Goal: Task Accomplishment & Management: Manage account settings

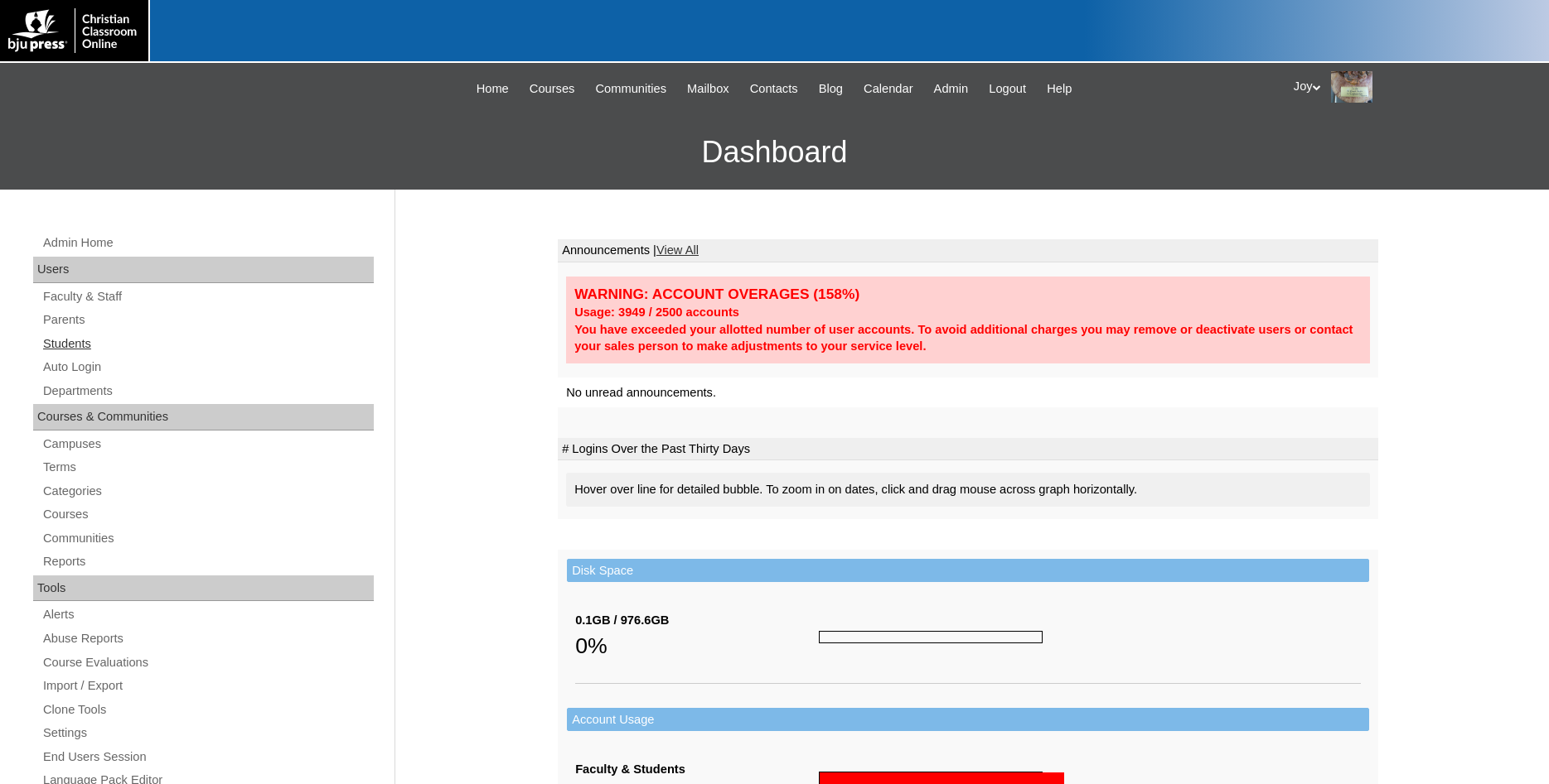
click at [92, 342] on link "Students" at bounding box center [207, 345] width 333 height 21
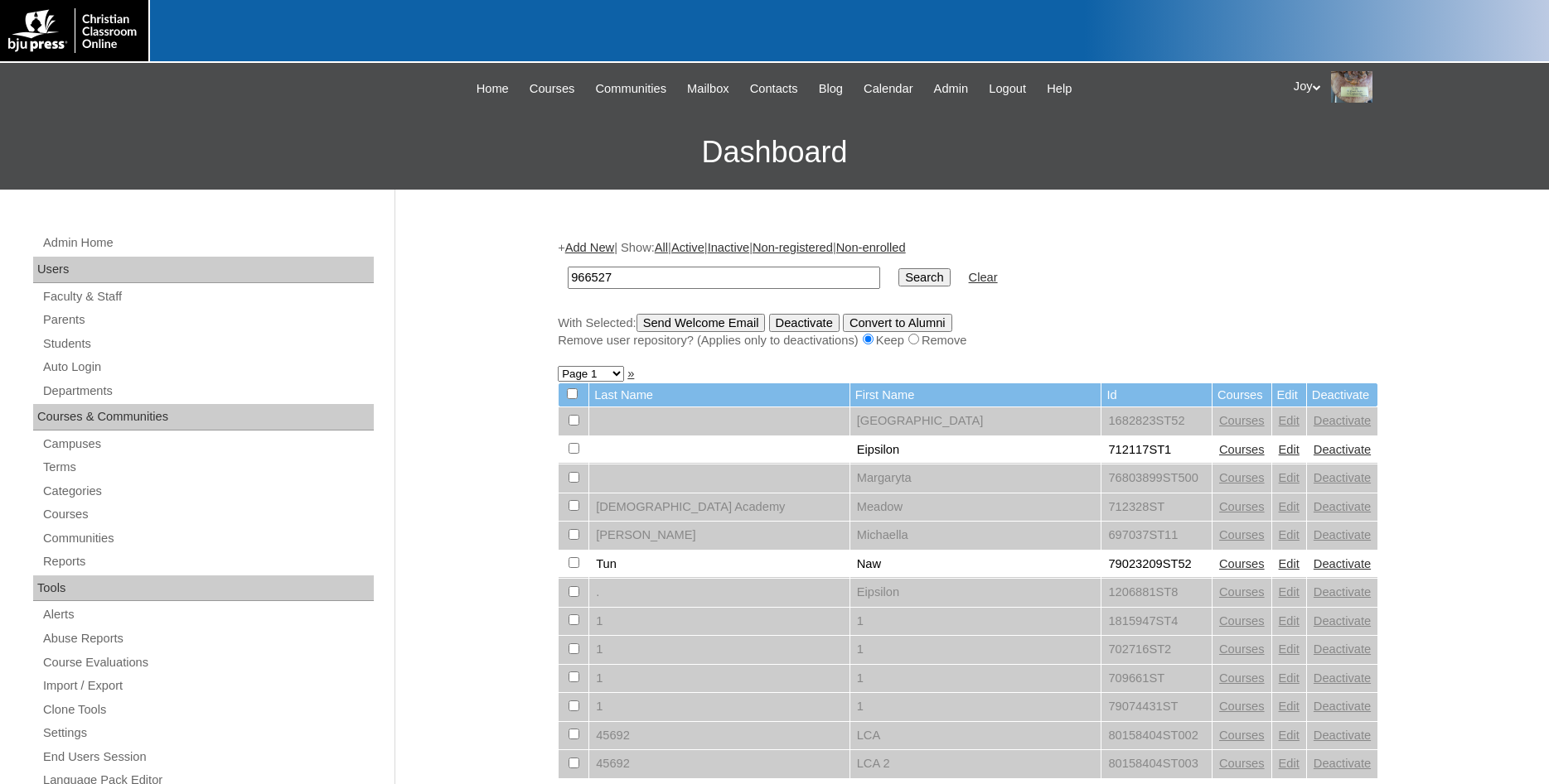
type input "966527"
click at [898, 272] on input "Search" at bounding box center [924, 277] width 51 height 18
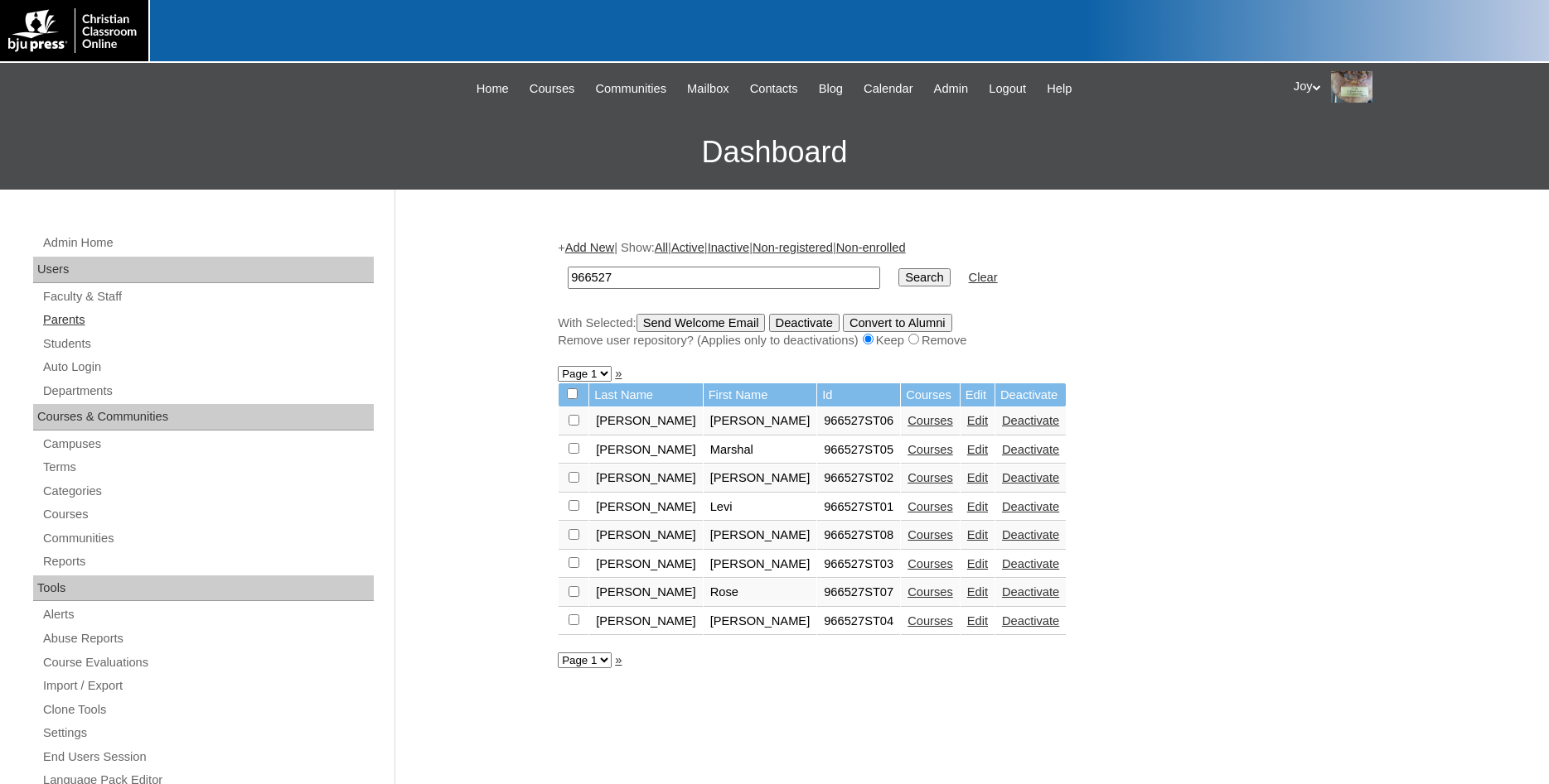
click at [118, 325] on link "Parents" at bounding box center [207, 320] width 333 height 21
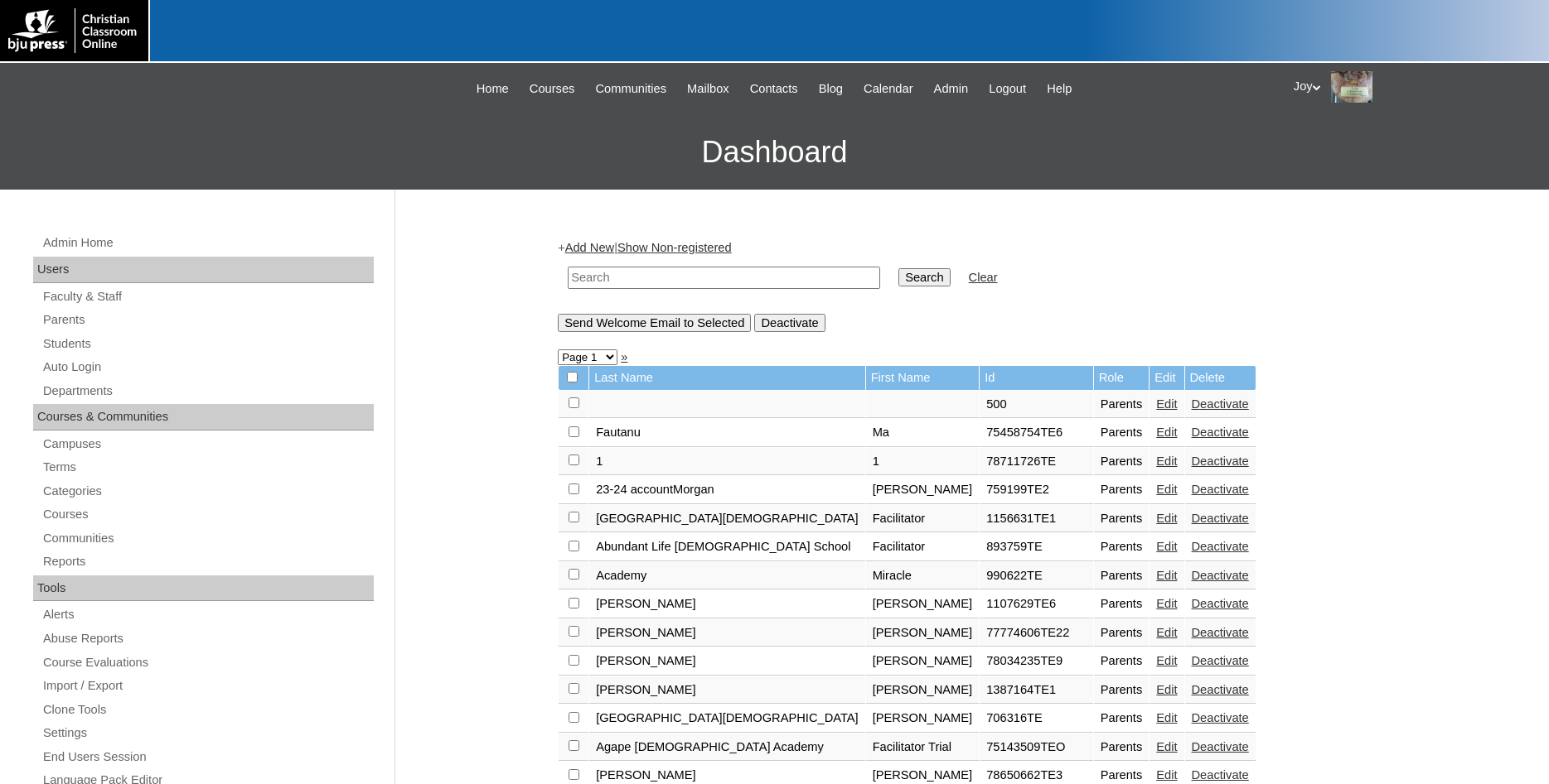
paste input "966527"
type input "966527"
click at [904, 287] on input "Search" at bounding box center [924, 277] width 51 height 18
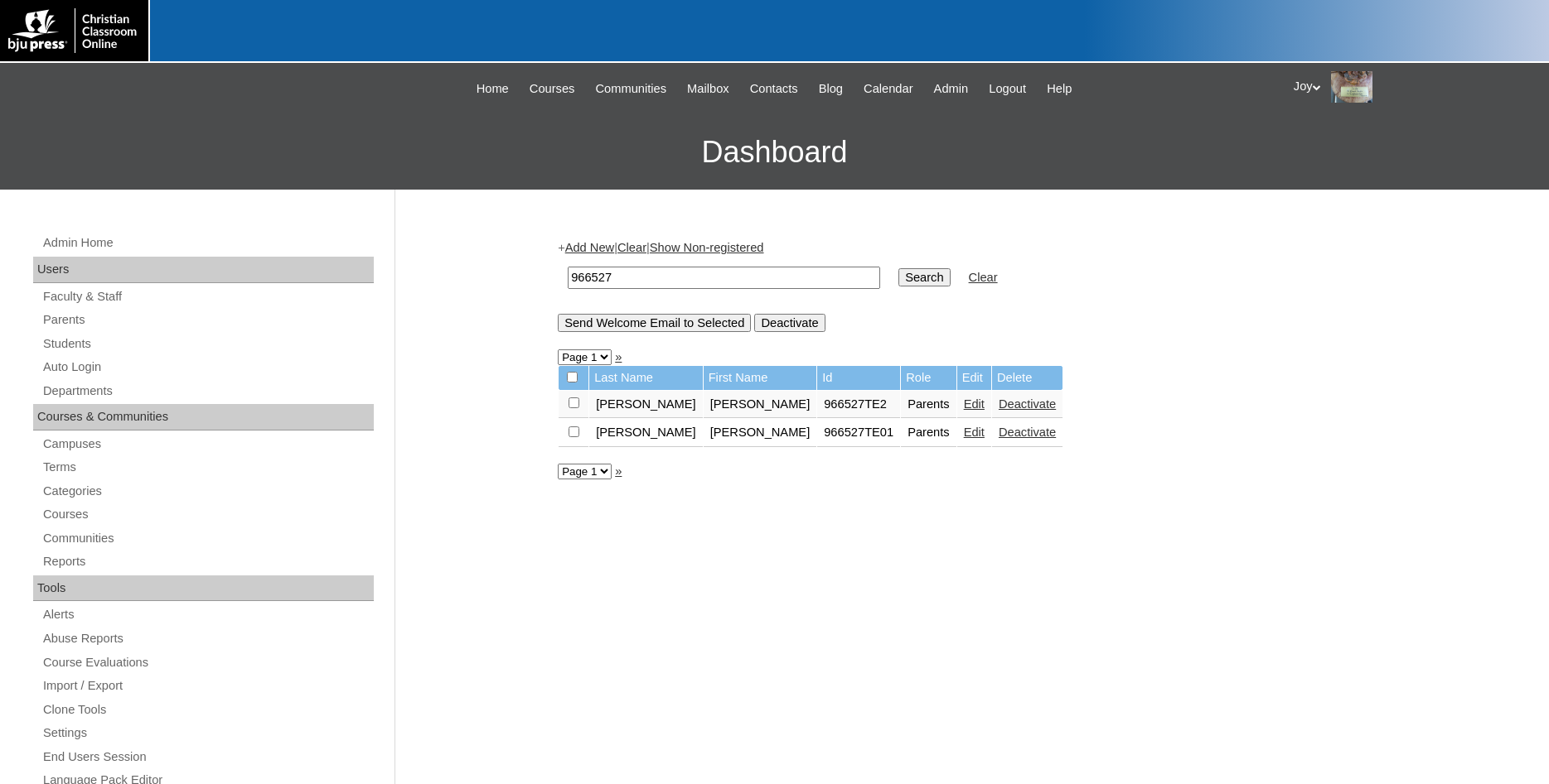
click at [964, 439] on link "Edit" at bounding box center [974, 432] width 21 height 13
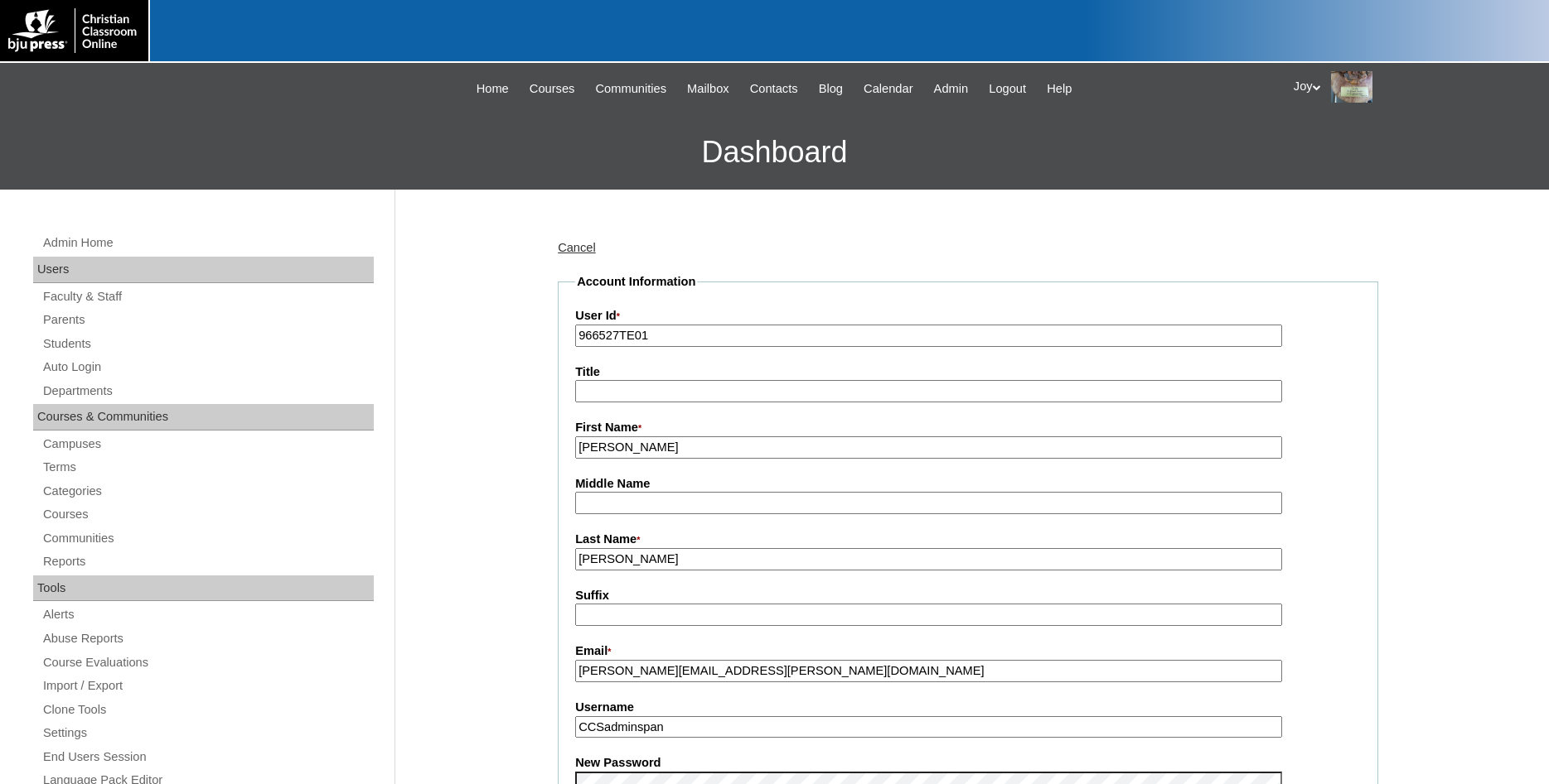
click at [765, 685] on fieldset "Account Information User Id * 966527TE01 Title First Name * [PERSON_NAME] Middl…" at bounding box center [968, 769] width 821 height 991
drag, startPoint x: 773, startPoint y: 671, endPoint x: 463, endPoint y: 658, distance: 310.3
drag, startPoint x: 784, startPoint y: 675, endPoint x: 464, endPoint y: 673, distance: 320.0
click at [575, 673] on input "amanda.huston@ccsoly.com" at bounding box center [929, 672] width 707 height 22
